Goal: Task Accomplishment & Management: Use online tool/utility

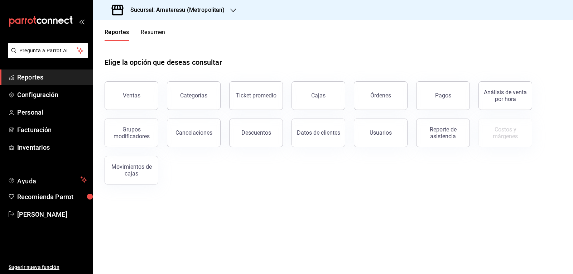
click at [130, 95] on div "Ventas" at bounding box center [132, 95] width 18 height 7
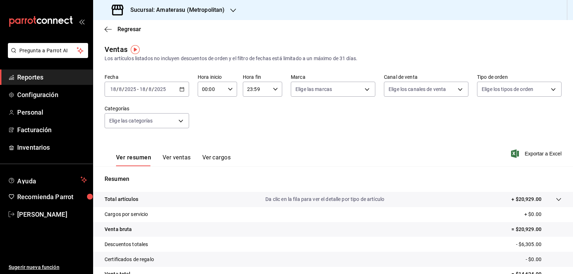
click at [229, 88] on icon "button" at bounding box center [230, 89] width 5 height 5
click at [207, 119] on span "05" at bounding box center [206, 122] width 8 height 6
type input "05:00"
click at [303, 89] on div at bounding box center [286, 137] width 573 height 274
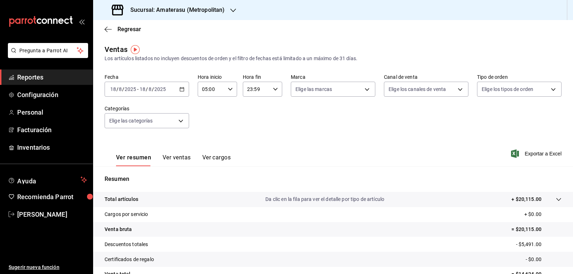
click at [303, 89] on body "Pregunta a Parrot AI Reportes Configuración Personal Facturación Inventarios Ay…" at bounding box center [286, 137] width 573 height 274
click at [299, 143] on input "checkbox" at bounding box center [296, 141] width 6 height 6
checkbox input "true"
type input "e4cd7fcb-d45b-43ae-a99f-ad4ccfcd9032"
click at [410, 186] on div at bounding box center [286, 137] width 573 height 274
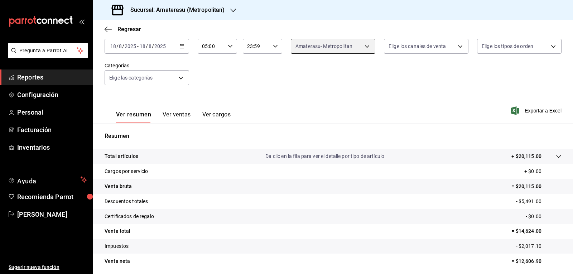
scroll to position [69, 0]
